Goal: Task Accomplishment & Management: Manage account settings

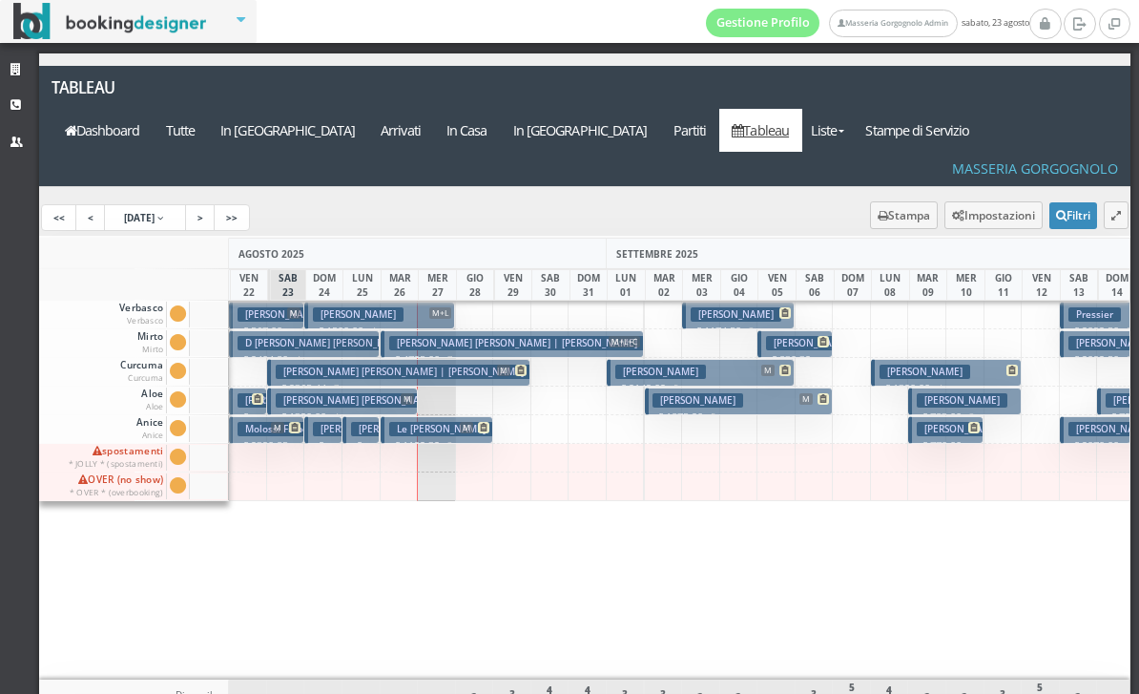
scroll to position [0, 151]
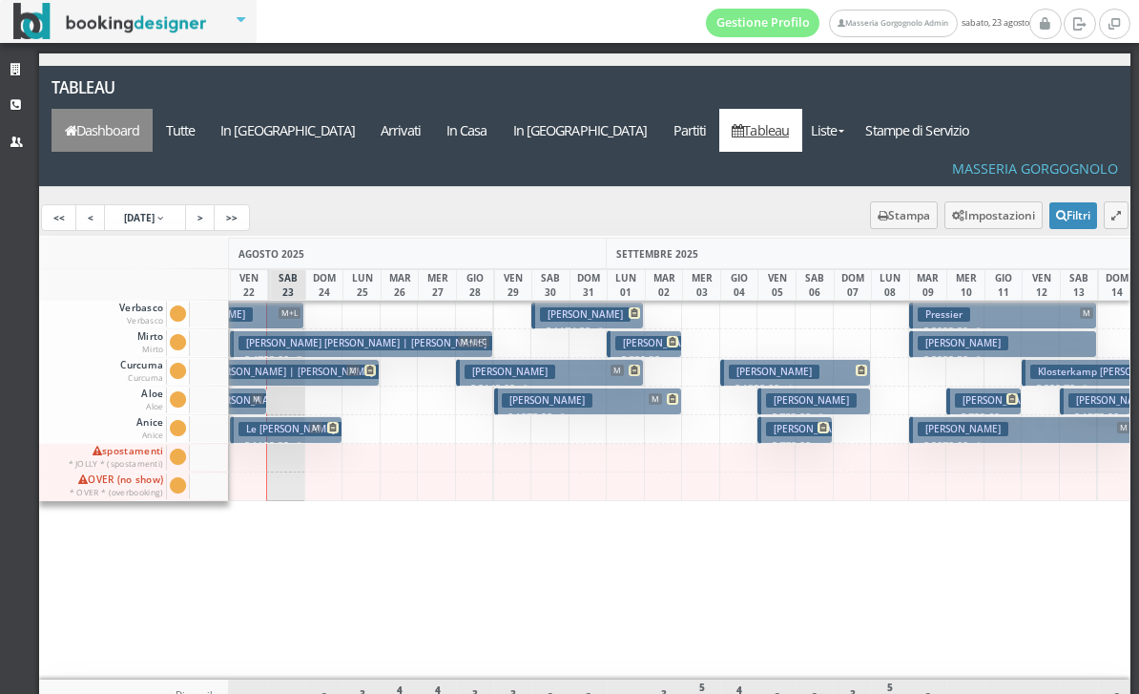
click at [153, 109] on link "Dashboard" at bounding box center [102, 130] width 101 height 43
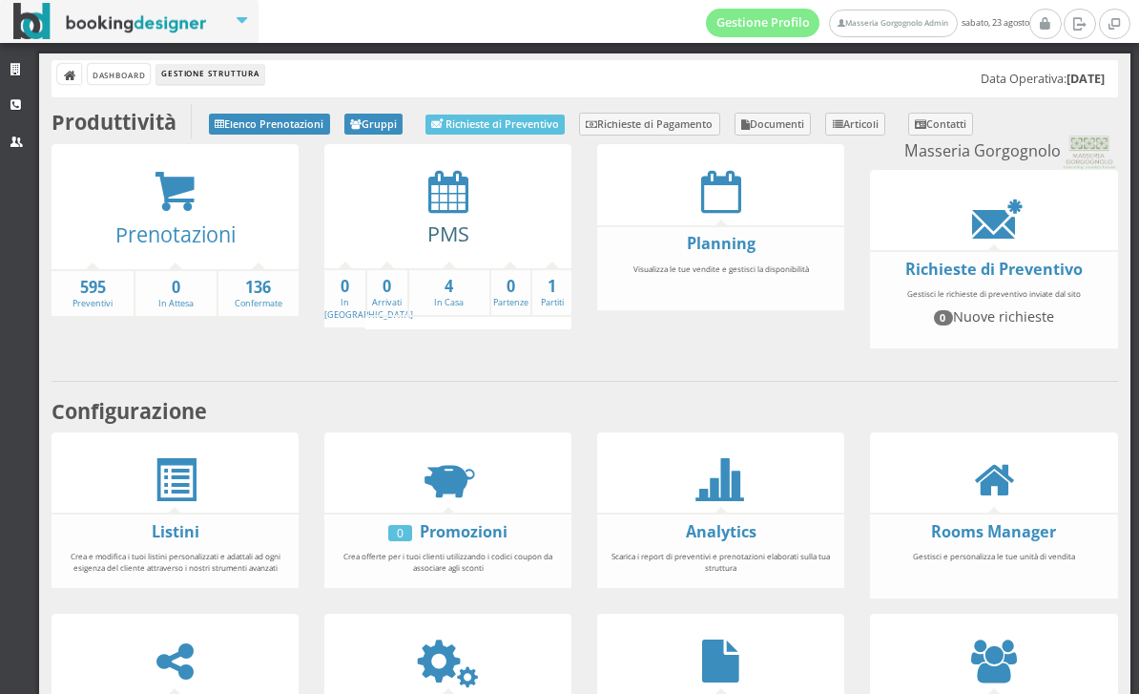
click at [445, 220] on link "PMS" at bounding box center [448, 233] width 42 height 28
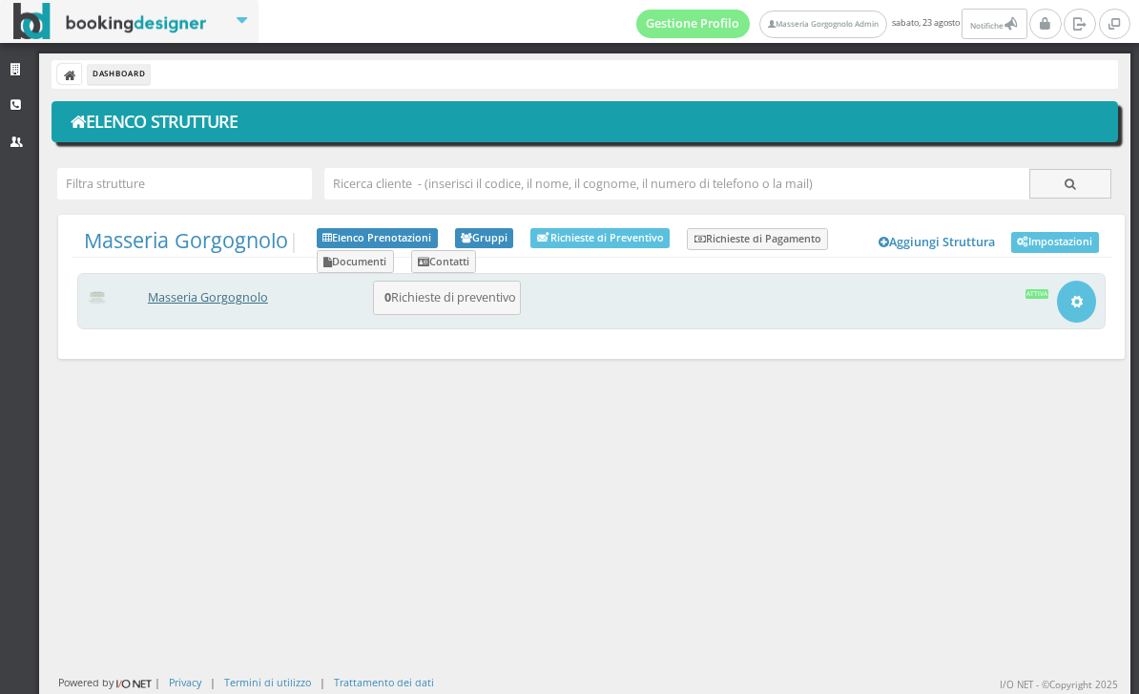
click at [200, 298] on link "Masseria Gorgognolo" at bounding box center [208, 297] width 120 height 16
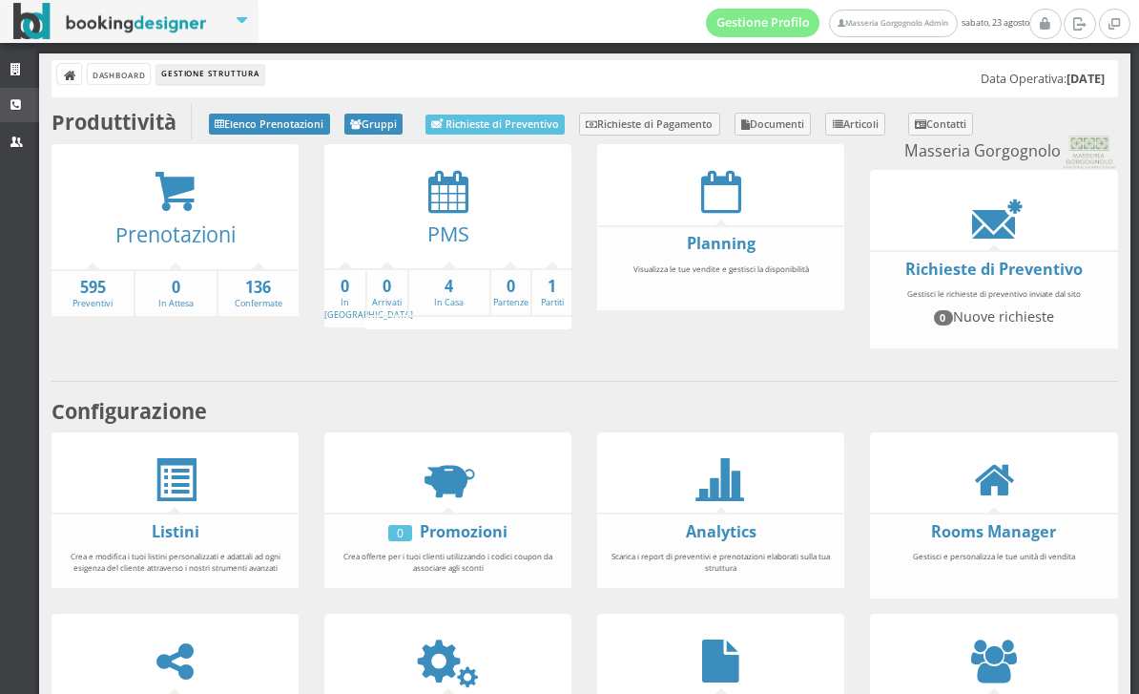
click at [17, 111] on link "CRM" at bounding box center [19, 105] width 39 height 34
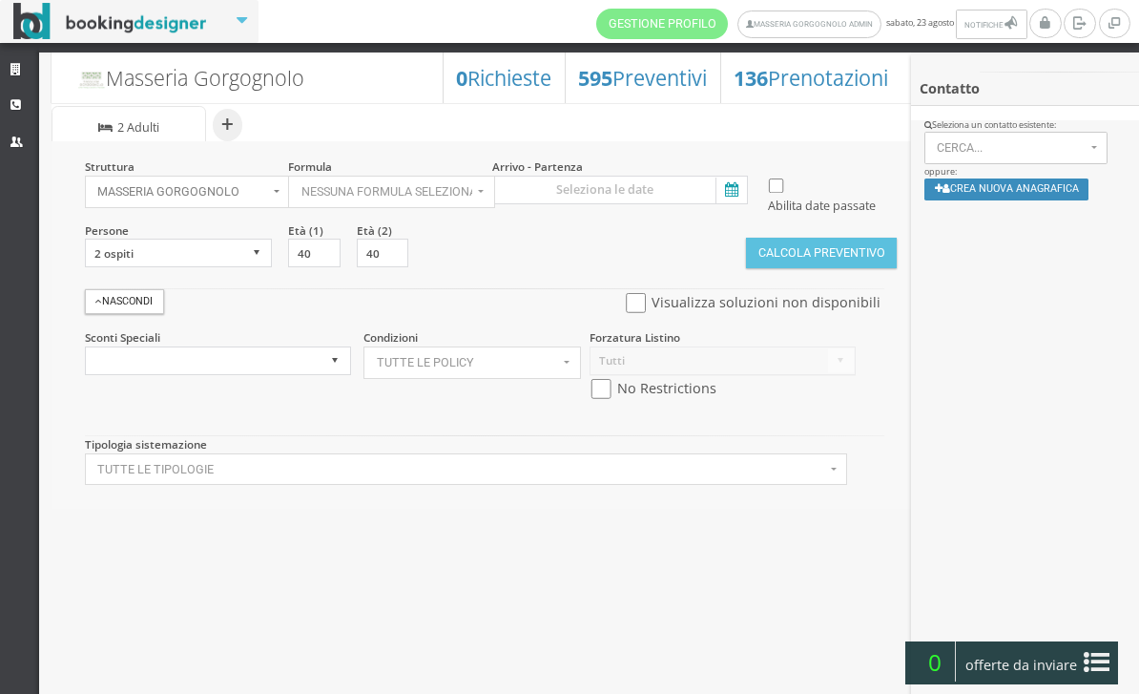
select select
click at [734, 199] on icon at bounding box center [730, 190] width 29 height 26
click at [734, 199] on input at bounding box center [620, 190] width 256 height 29
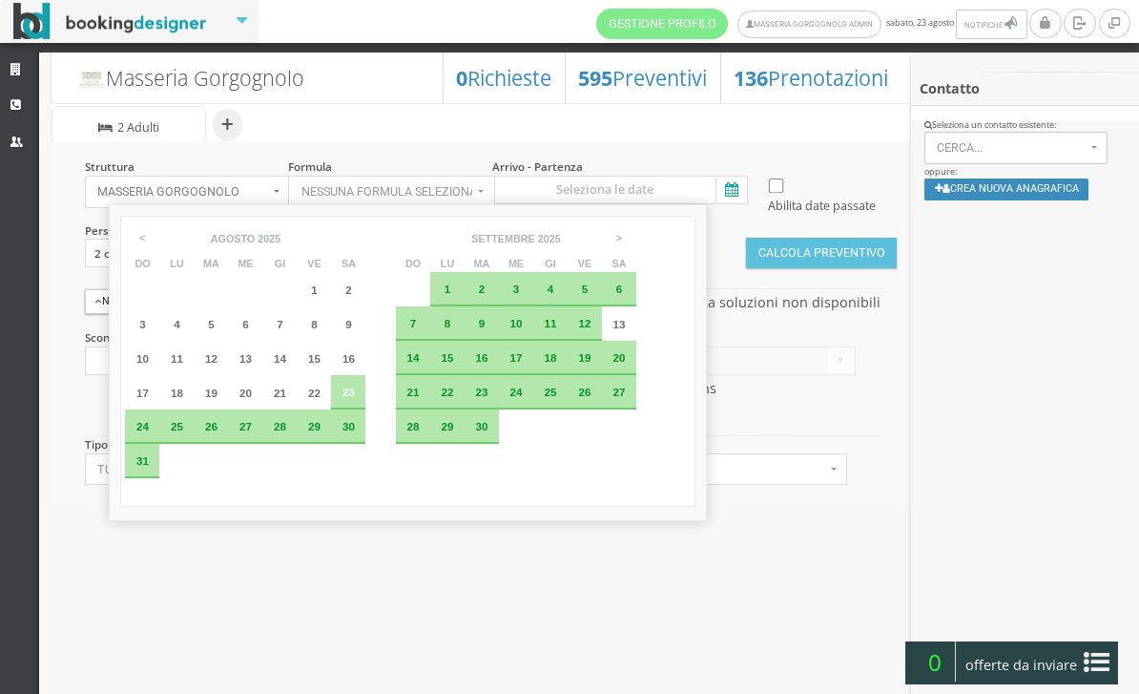
click at [286, 432] on span "28" at bounding box center [280, 426] width 12 height 12
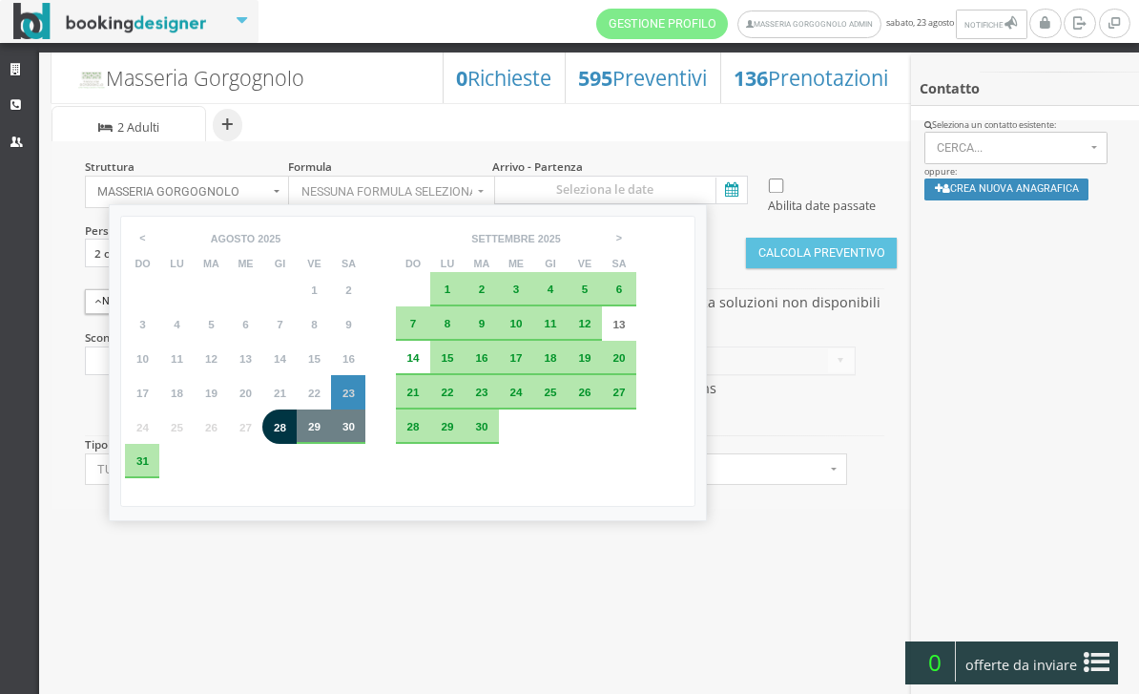
click at [362, 444] on div "30" at bounding box center [348, 426] width 34 height 34
type input "28 ago 2025 - 30 ago 2025"
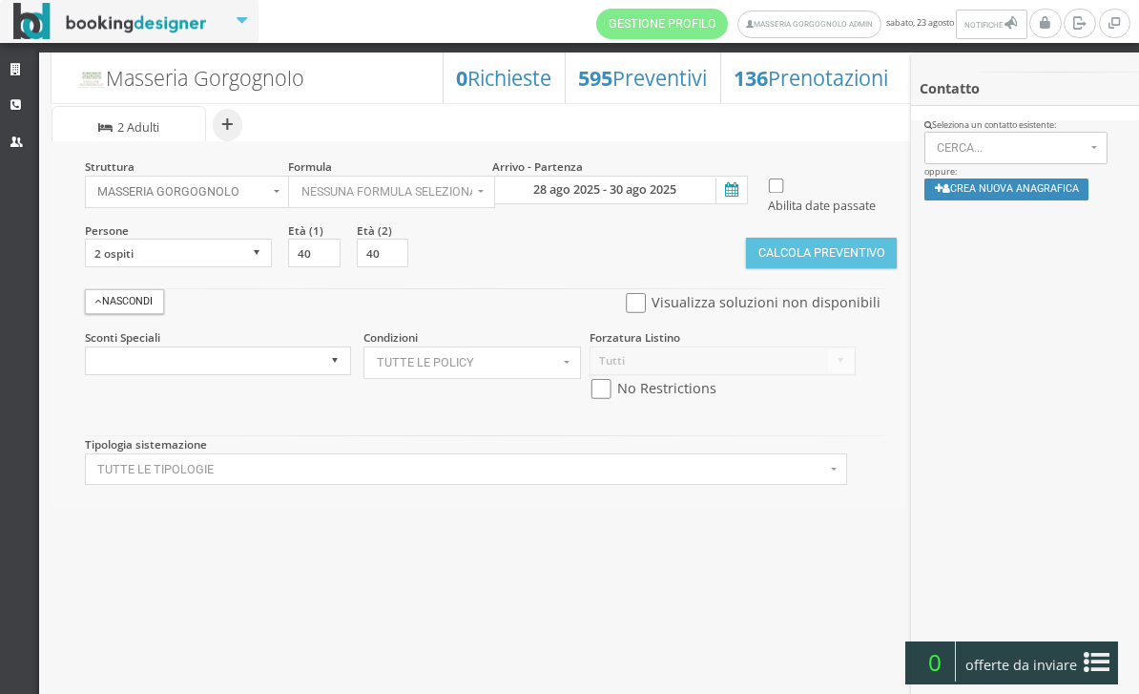
click at [746, 268] on button "Calcola Preventivo" at bounding box center [821, 253] width 151 height 31
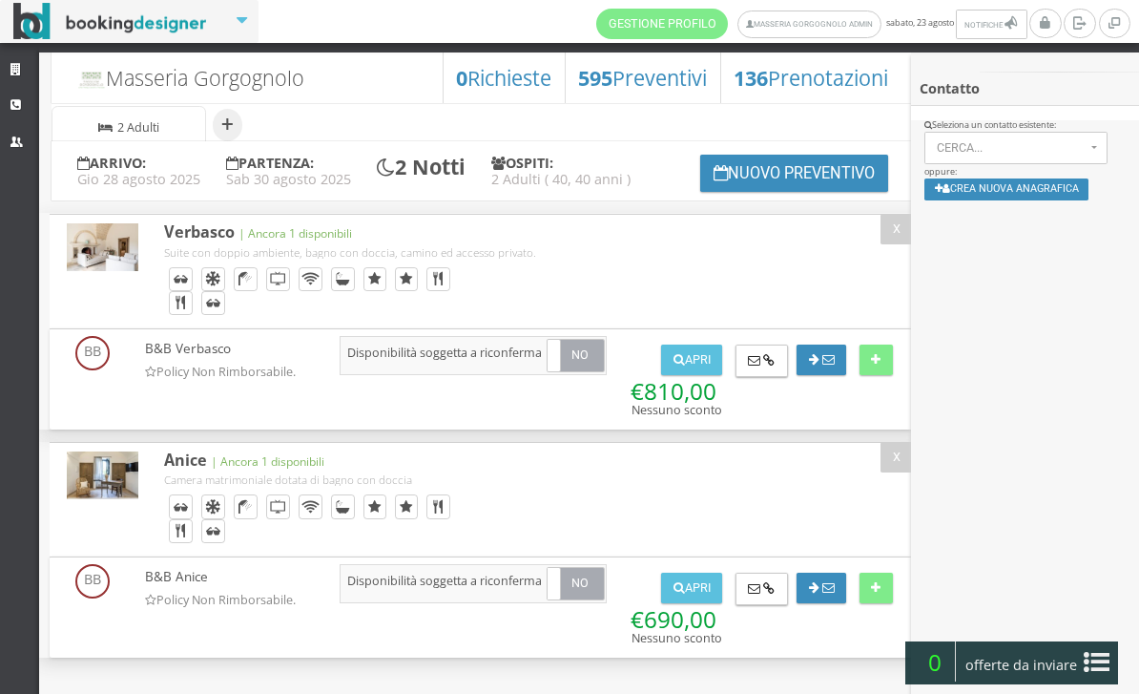
scroll to position [32, 0]
click at [15, 105] on icon at bounding box center [17, 105] width 15 height 12
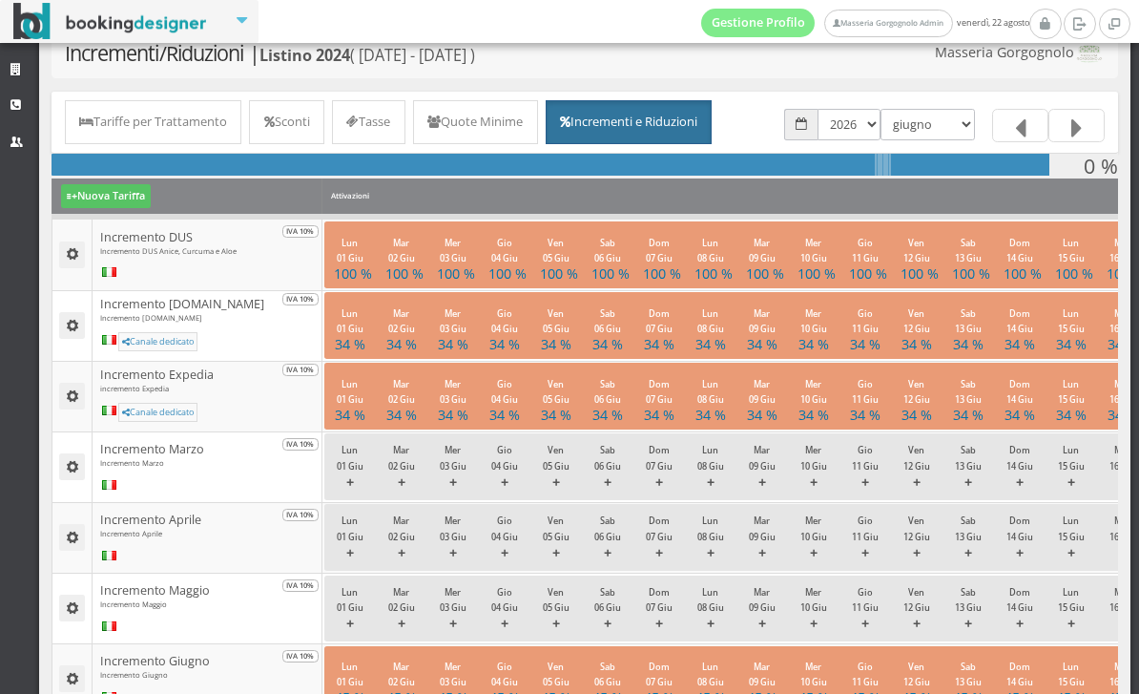
scroll to position [87, 0]
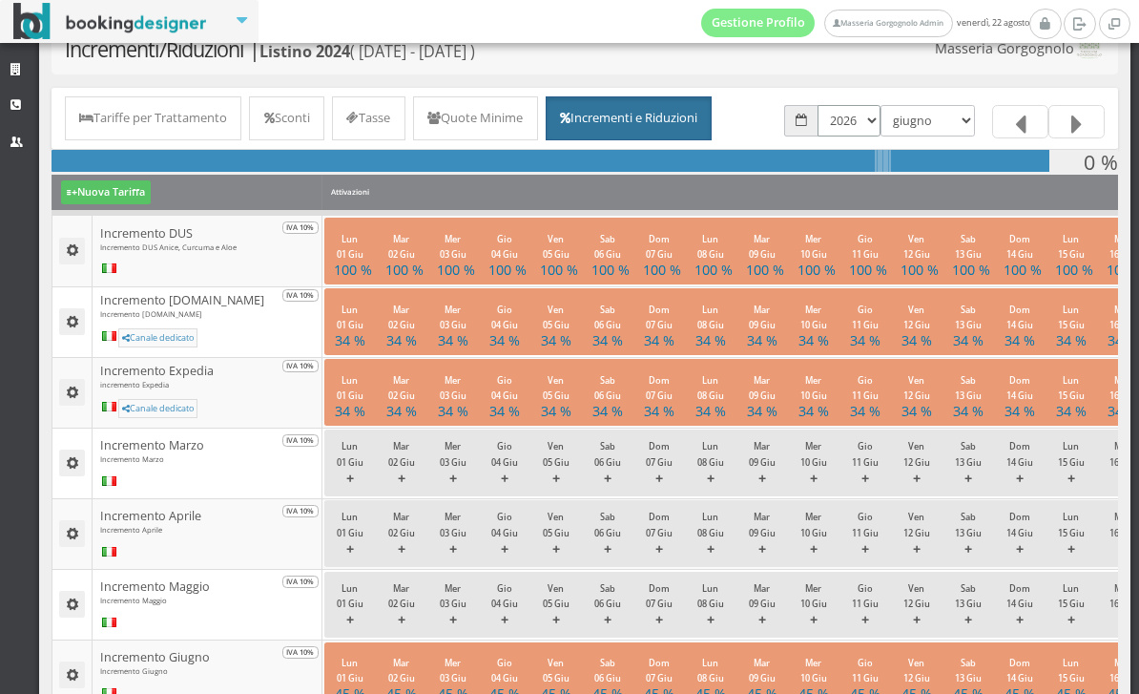
select select "1735686000"
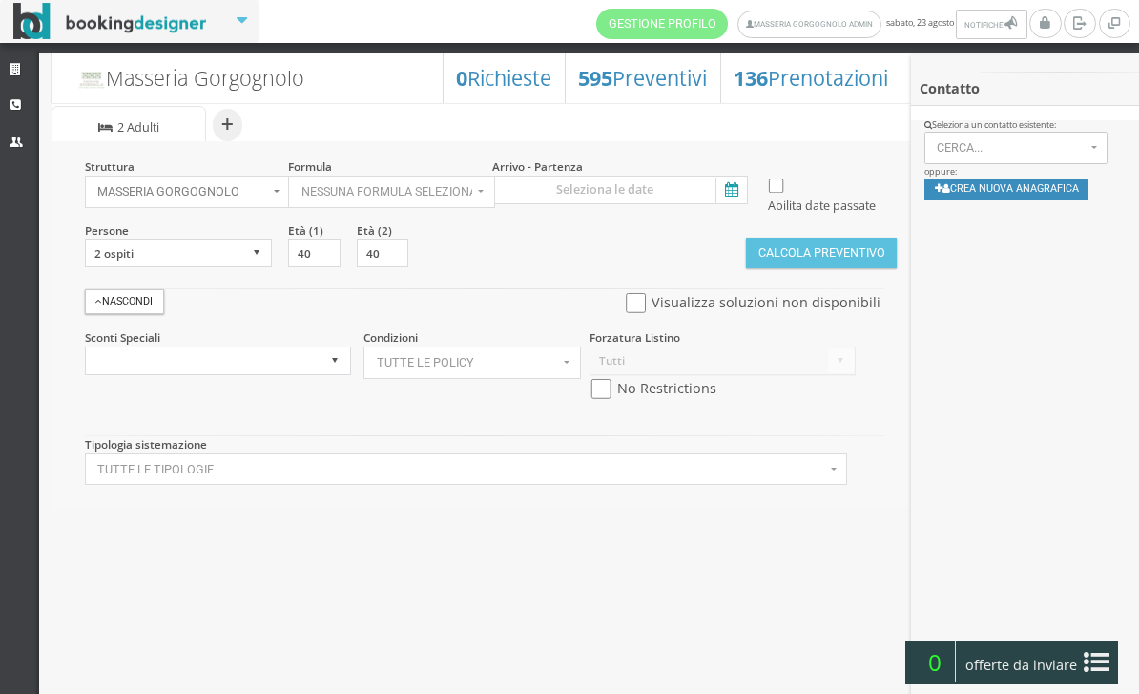
select select
click at [739, 197] on icon at bounding box center [730, 190] width 29 height 26
click at [739, 197] on input at bounding box center [620, 190] width 256 height 29
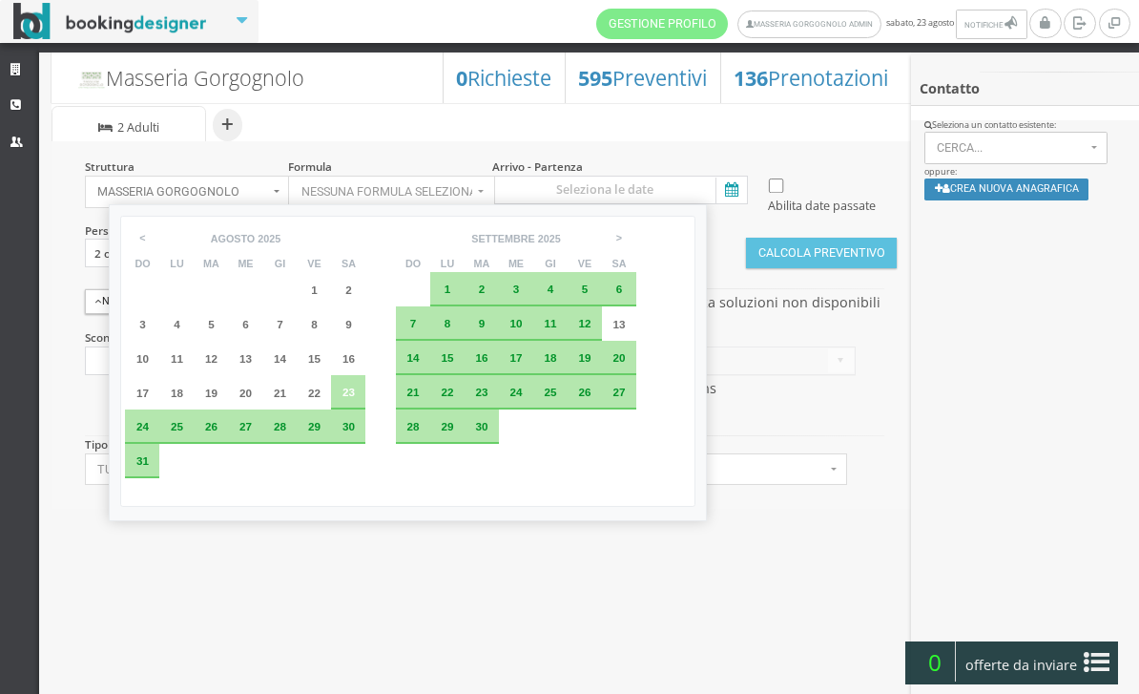
click at [486, 329] on span "9" at bounding box center [482, 323] width 7 height 12
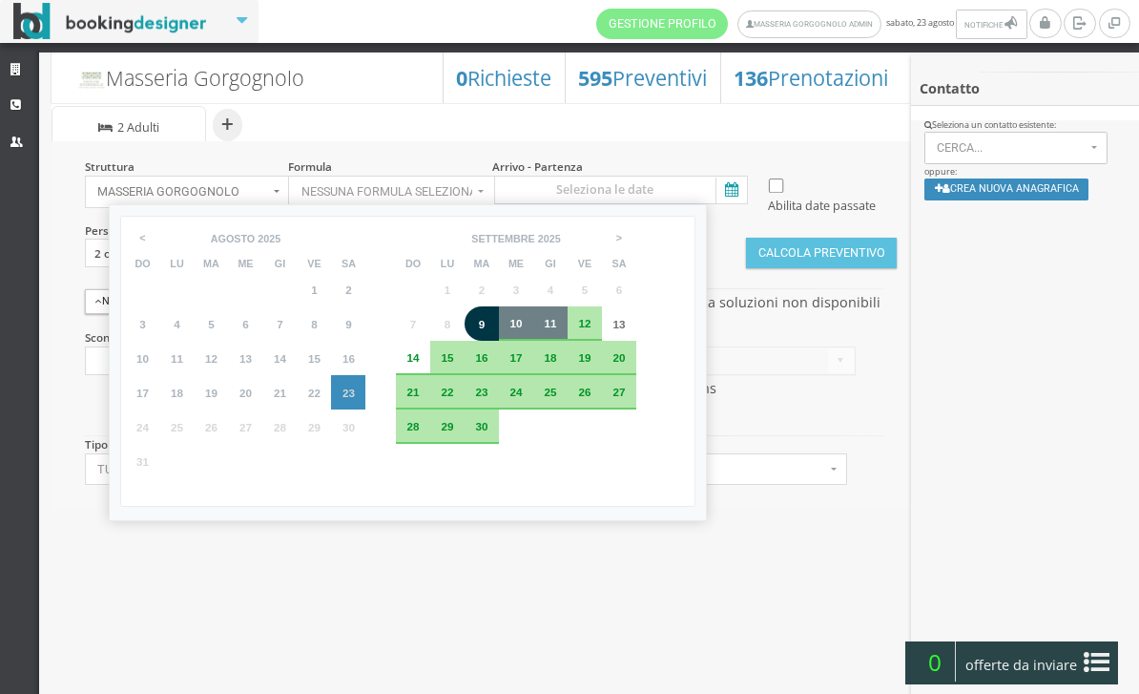
click at [568, 341] on div "11" at bounding box center [550, 323] width 34 height 34
type input "09 set 2025 - 11 set 2025"
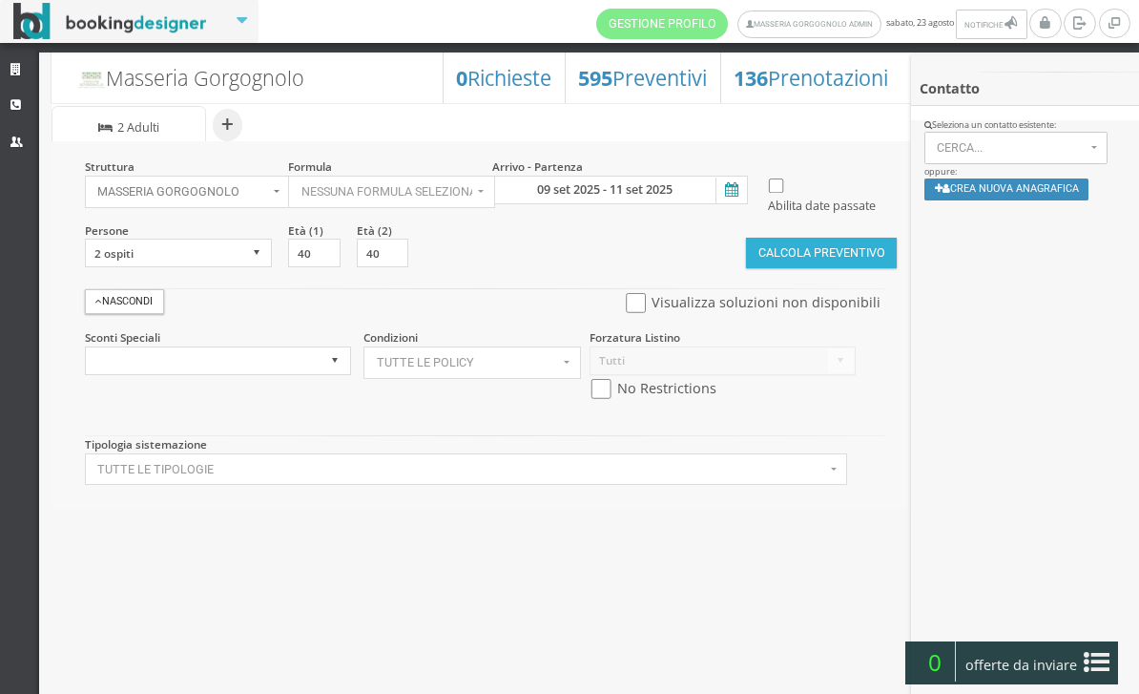
click at [802, 268] on button "Calcola Preventivo" at bounding box center [821, 253] width 151 height 31
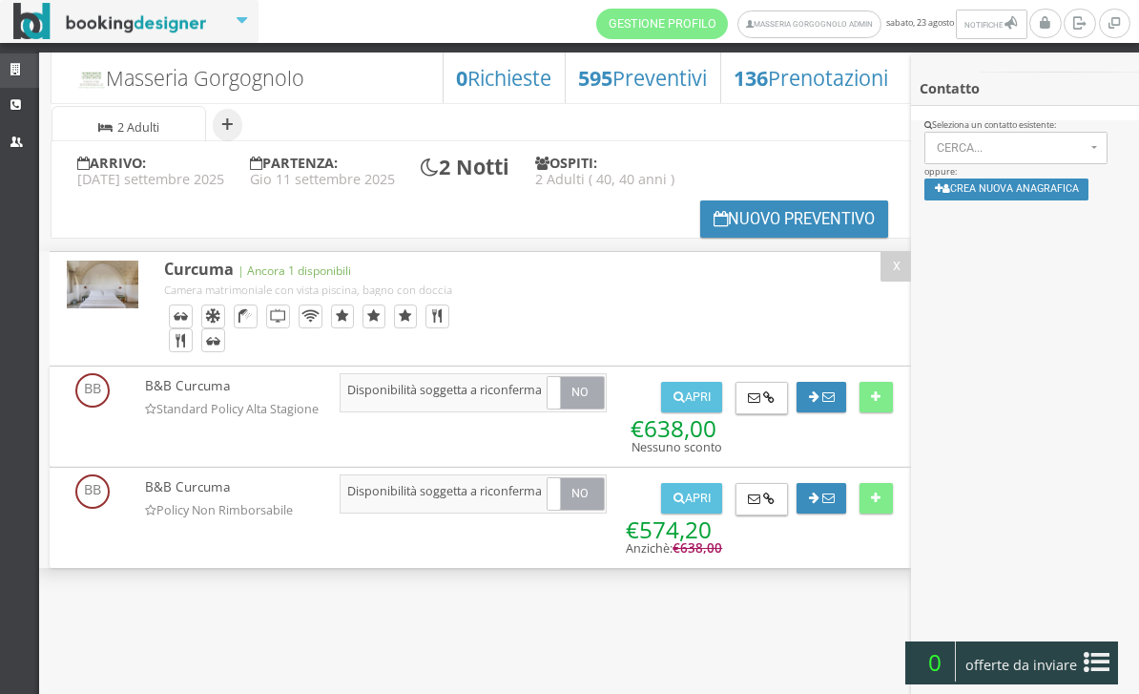
click at [12, 76] on link "Strutture" at bounding box center [19, 70] width 39 height 34
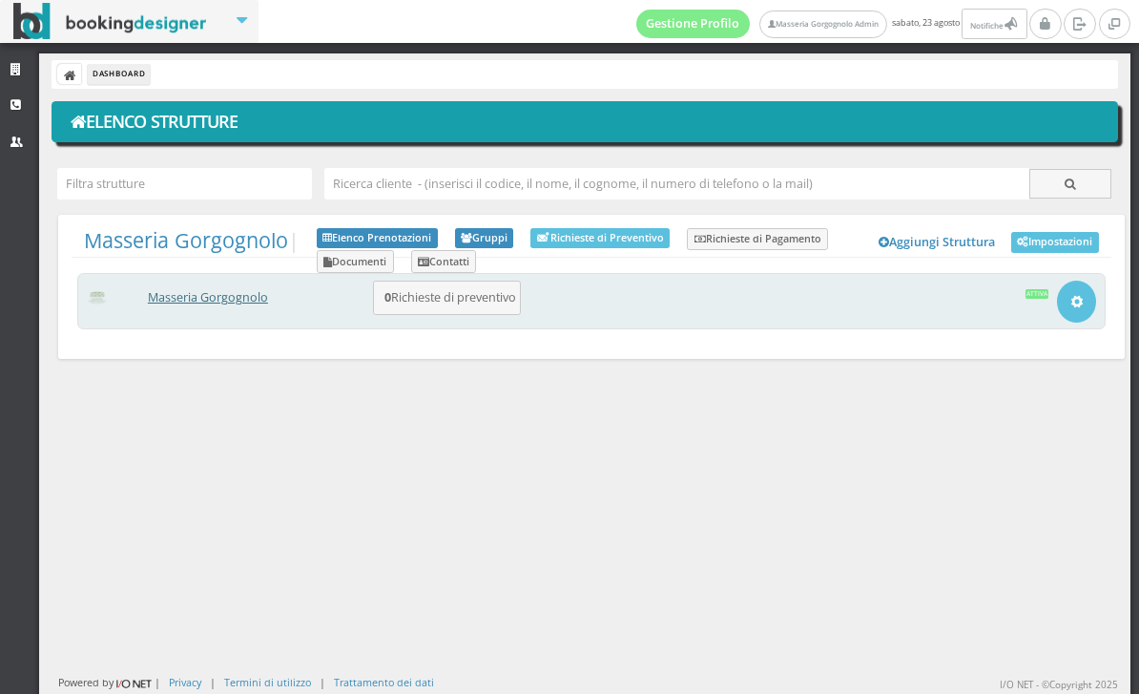
click at [187, 302] on link "Masseria Gorgognolo" at bounding box center [208, 297] width 120 height 16
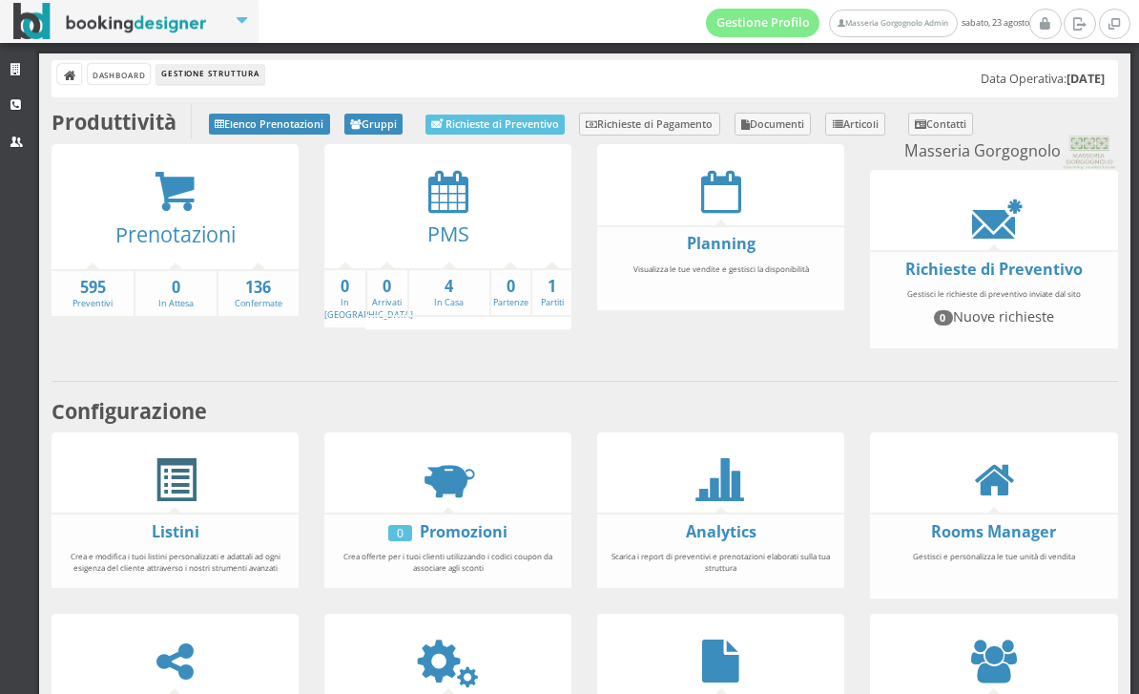
click at [172, 490] on span at bounding box center [175, 480] width 43 height 43
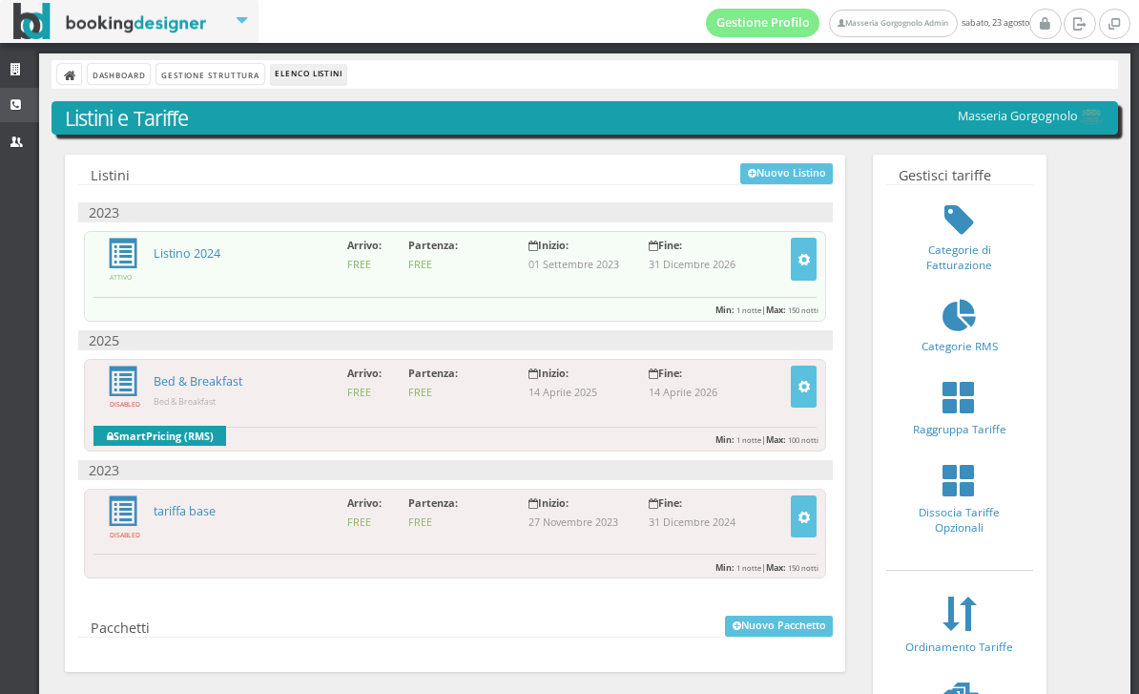
click at [5, 103] on link "CRM" at bounding box center [19, 105] width 39 height 34
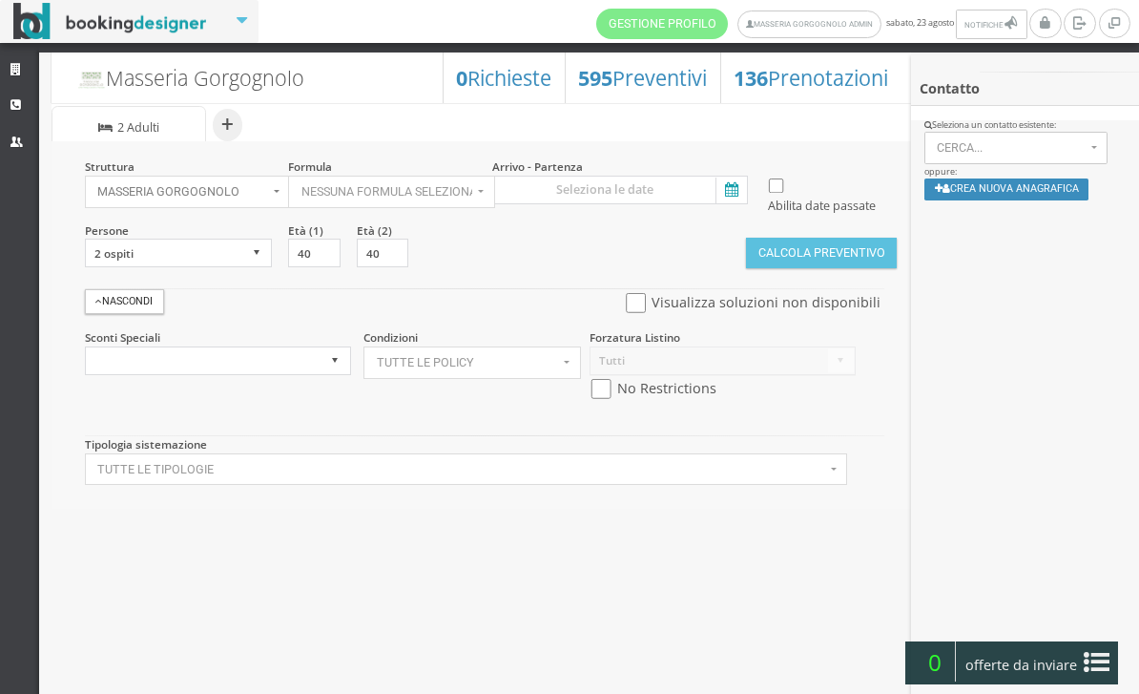
select select
click at [743, 201] on icon at bounding box center [730, 190] width 29 height 26
click at [743, 201] on input at bounding box center [620, 190] width 256 height 29
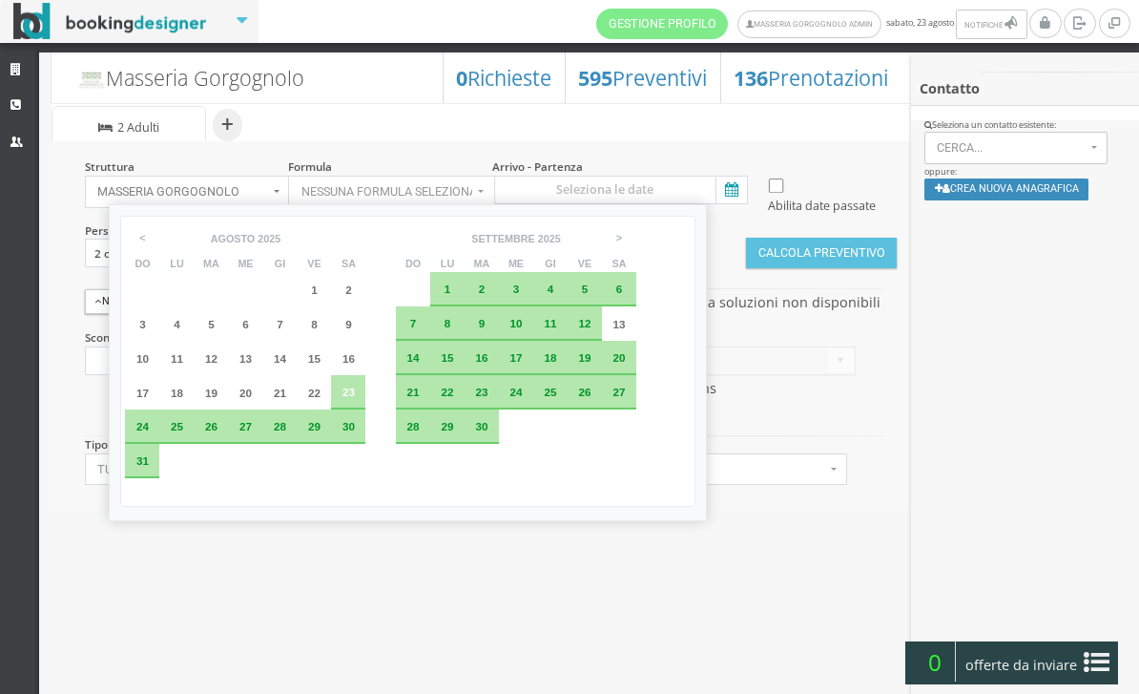
click at [424, 432] on div "28" at bounding box center [413, 426] width 21 height 11
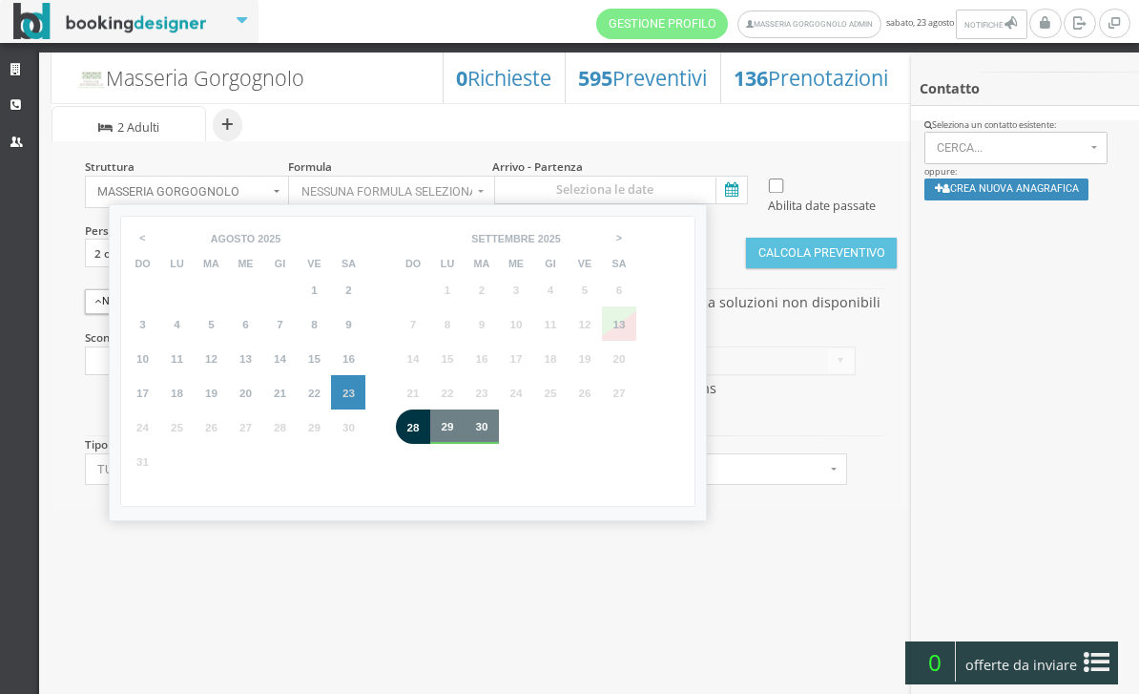
click at [499, 444] on div "30" at bounding box center [482, 426] width 34 height 34
type input "28 set 2025 - 30 set 2025"
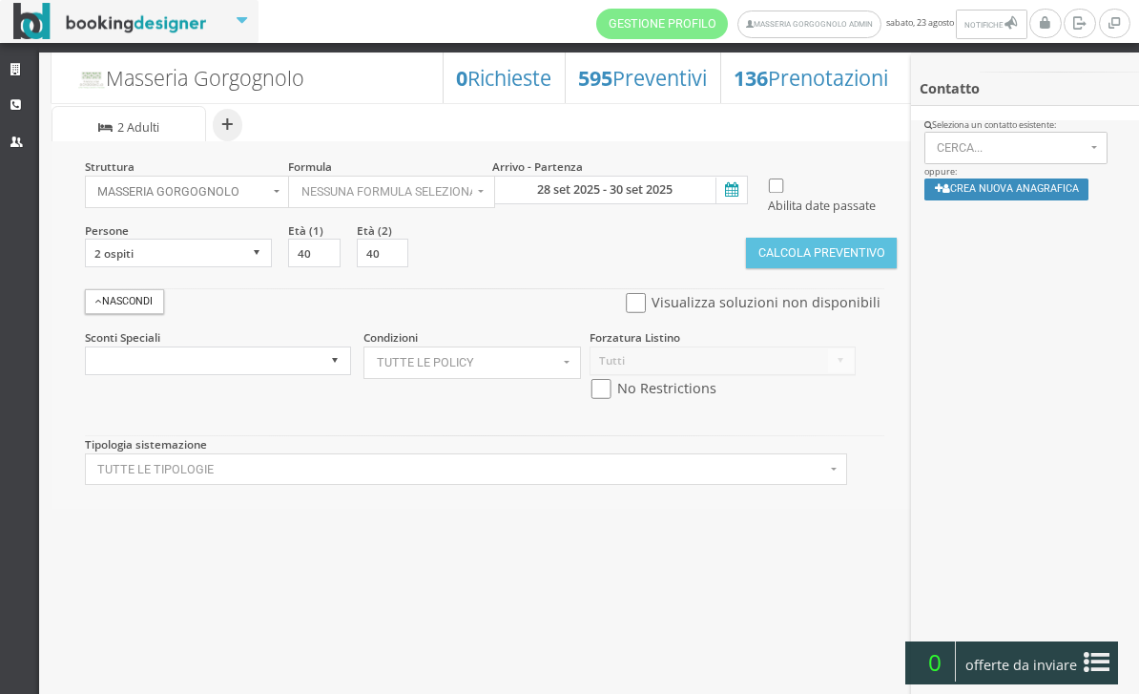
click at [813, 268] on button "Calcola Preventivo" at bounding box center [821, 253] width 151 height 31
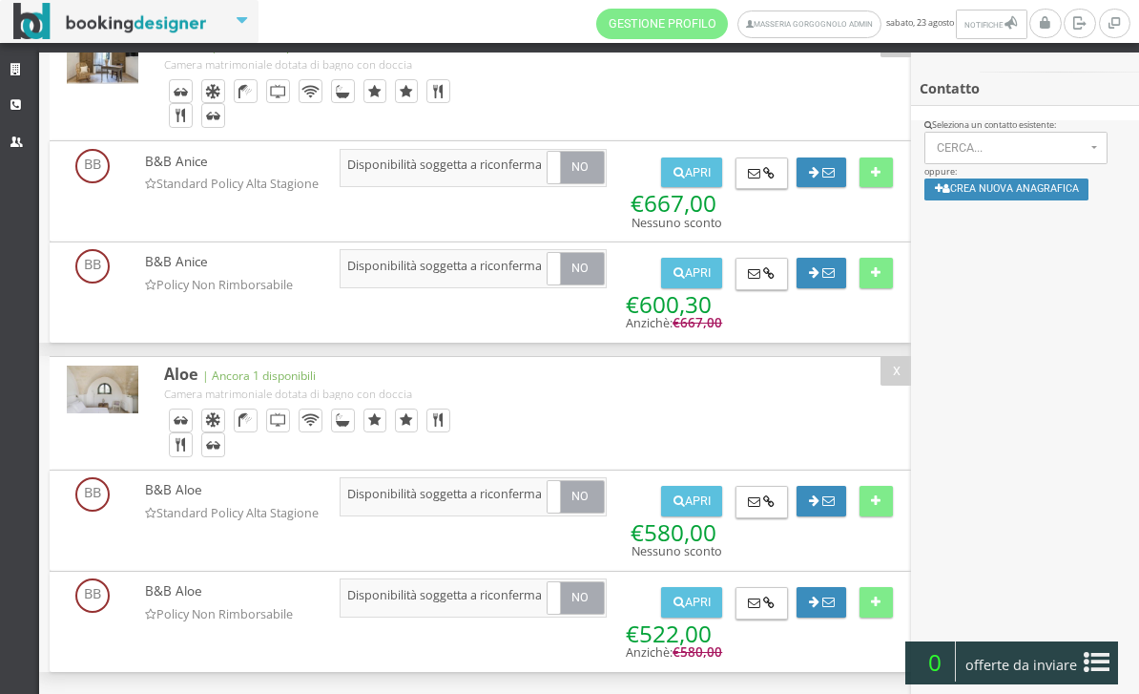
scroll to position [1014, 0]
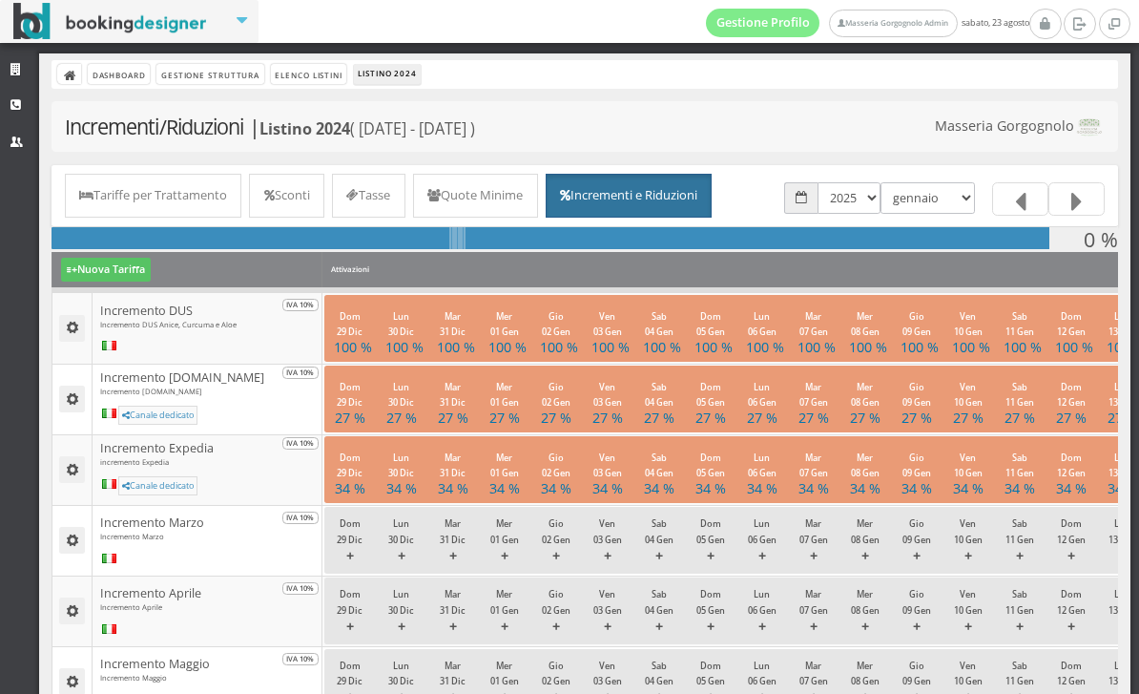
select select "1753999200"
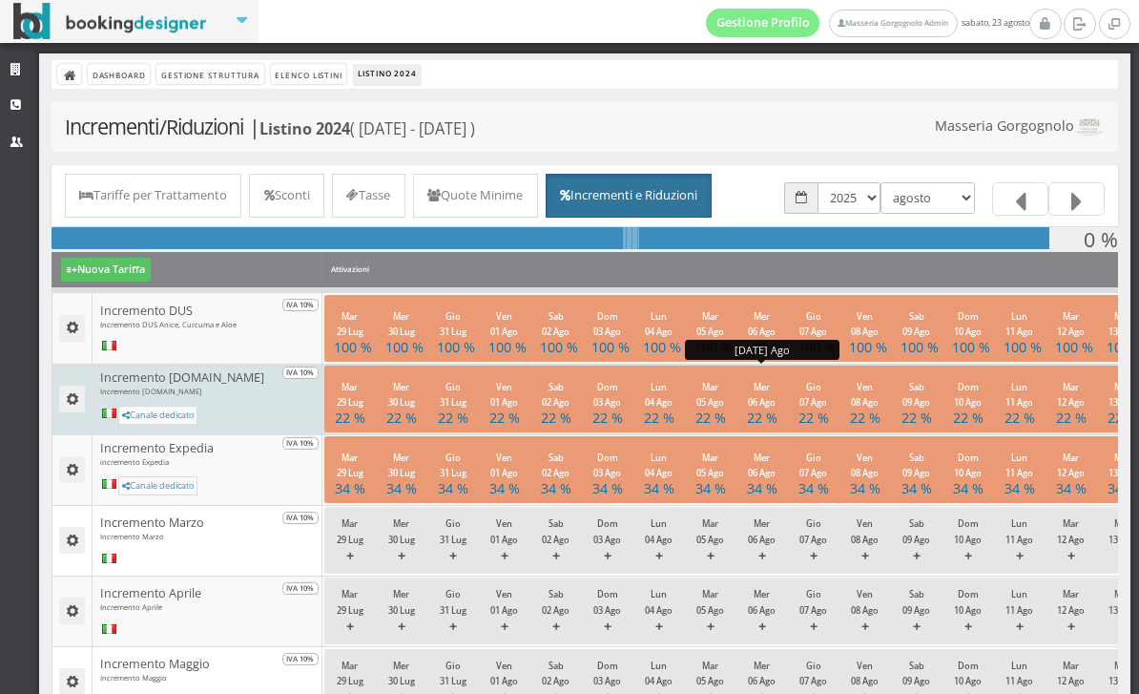
click at [757, 417] on h4 "22 %" at bounding box center [761, 417] width 31 height 16
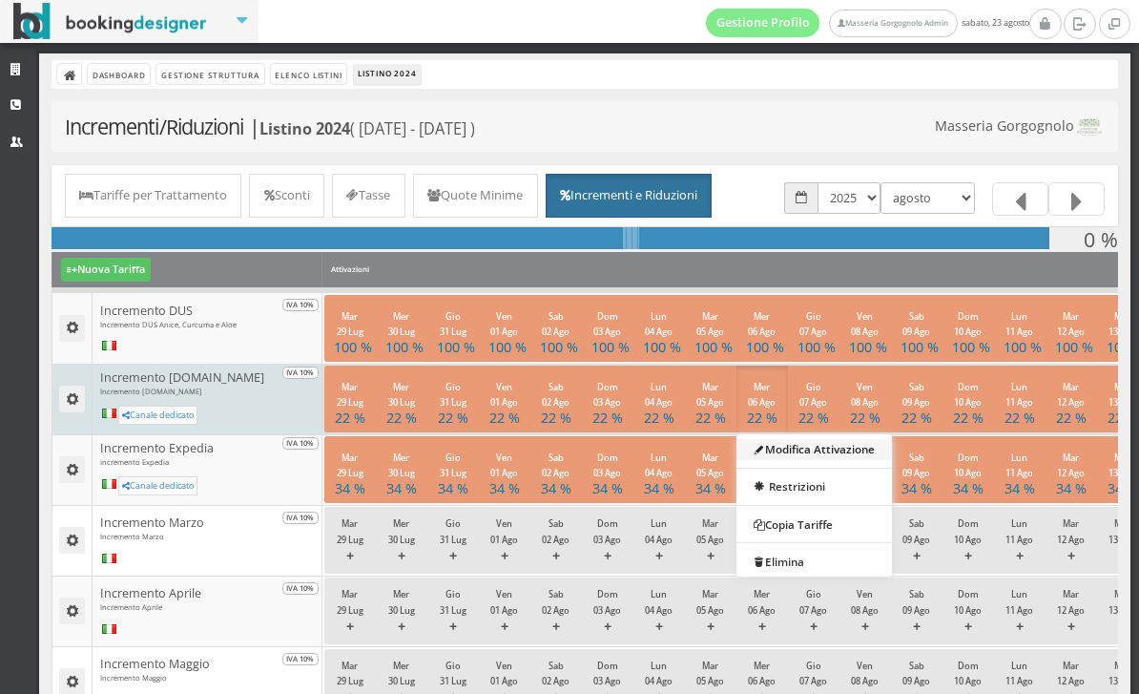
click at [782, 452] on link "Modifica Attivazione" at bounding box center [815, 448] width 156 height 21
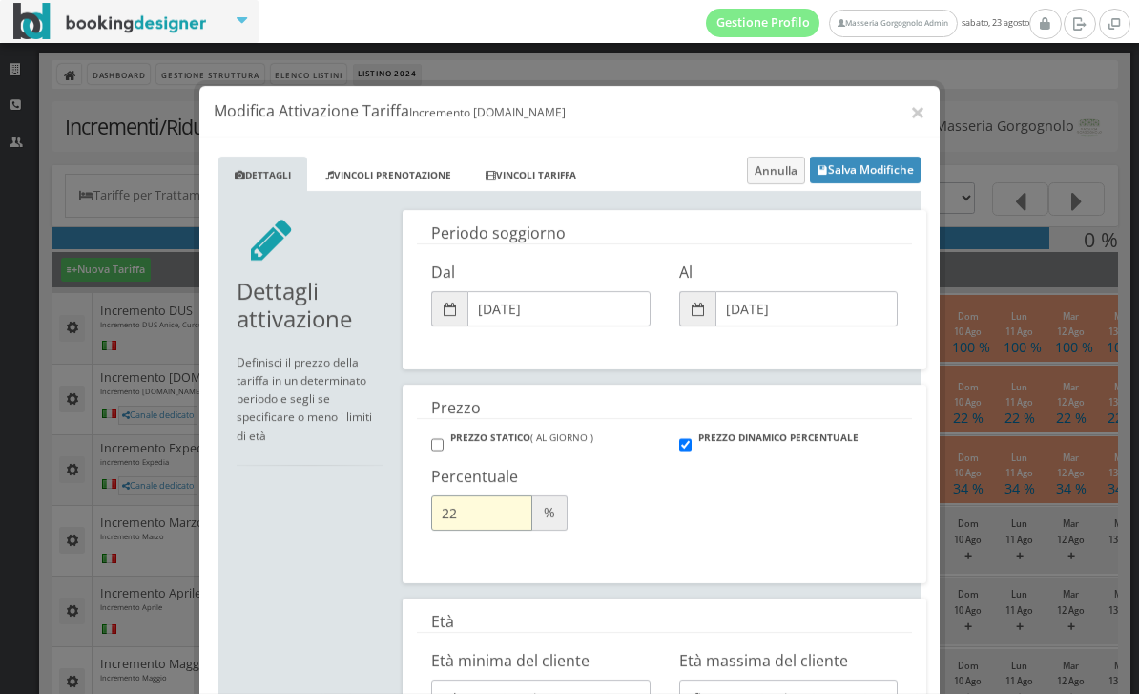
click at [473, 506] on input "22" at bounding box center [481, 493] width 101 height 35
type input "25"
click at [868, 143] on button "Salva Modifiche" at bounding box center [865, 150] width 111 height 27
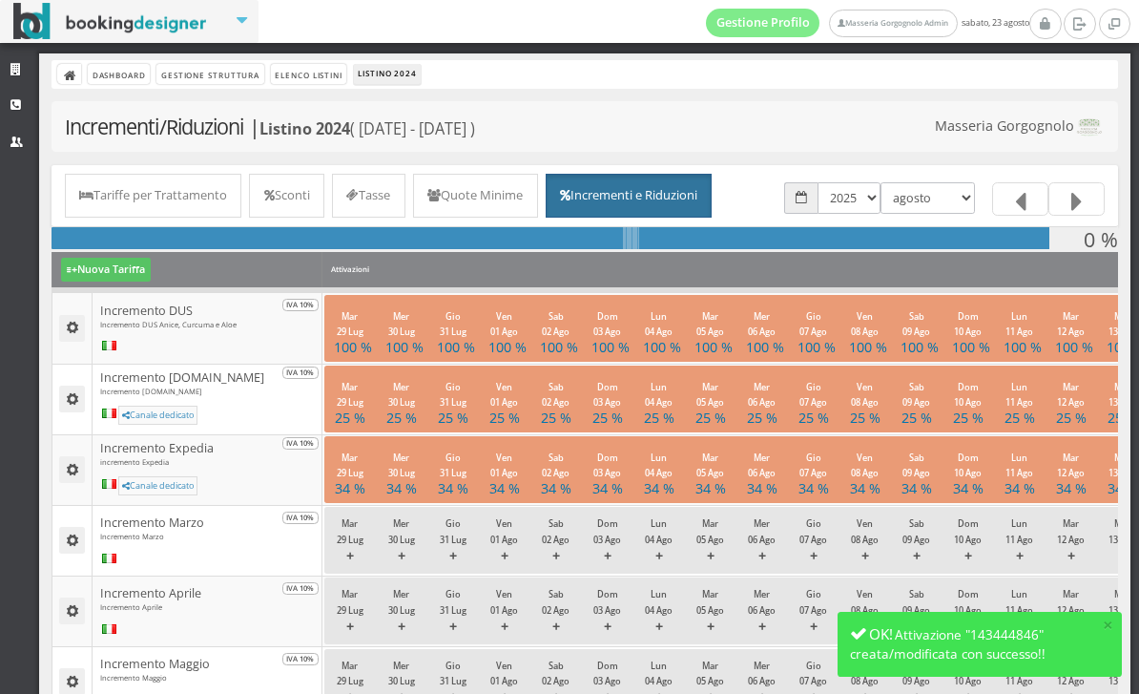
select select "1756677600"
